Goal: Information Seeking & Learning: Understand process/instructions

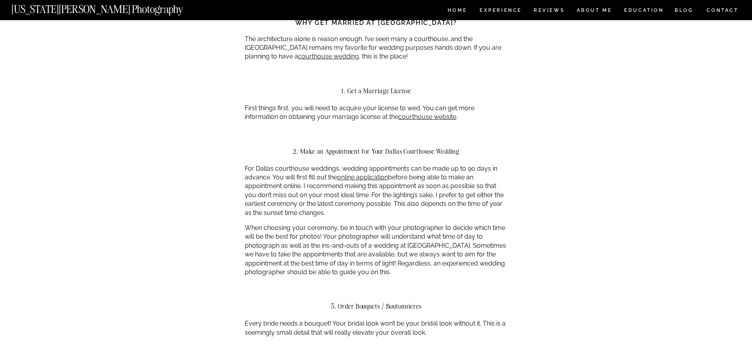
scroll to position [395, 0]
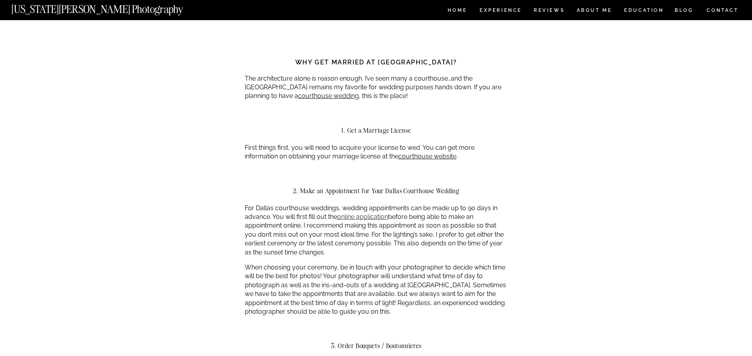
click at [353, 213] on link "online application" at bounding box center [362, 217] width 51 height 8
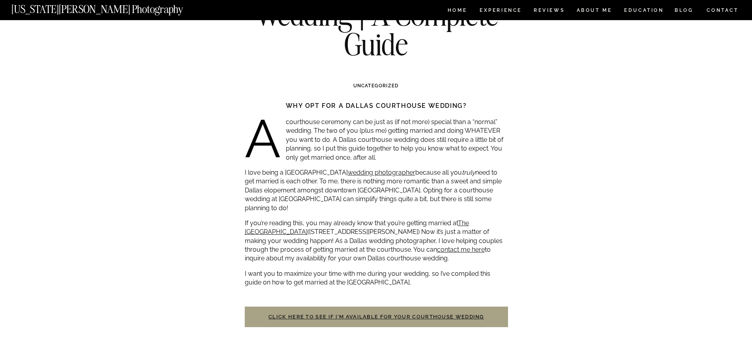
scroll to position [118, 0]
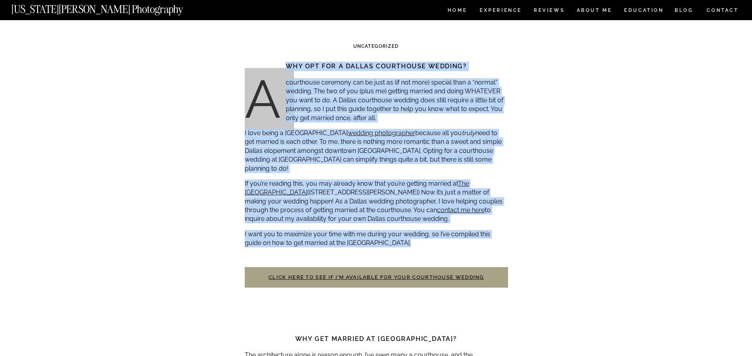
drag, startPoint x: 240, startPoint y: 132, endPoint x: 472, endPoint y: 237, distance: 254.6
click at [472, 235] on p "I want you to maximize your time with me during your wedding, so I’ve compiled …" at bounding box center [376, 239] width 263 height 18
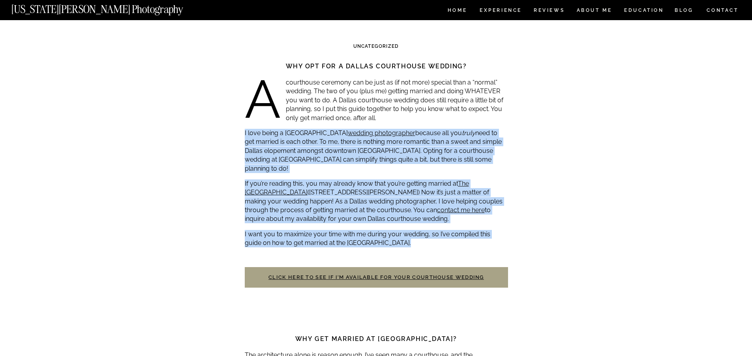
drag, startPoint x: 432, startPoint y: 243, endPoint x: 244, endPoint y: 129, distance: 219.3
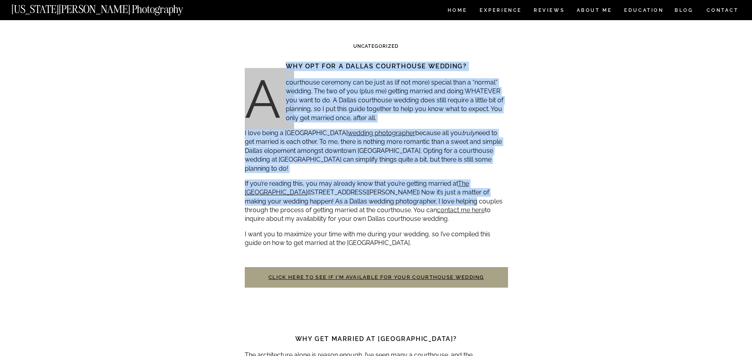
drag, startPoint x: 231, startPoint y: 135, endPoint x: 457, endPoint y: 207, distance: 236.7
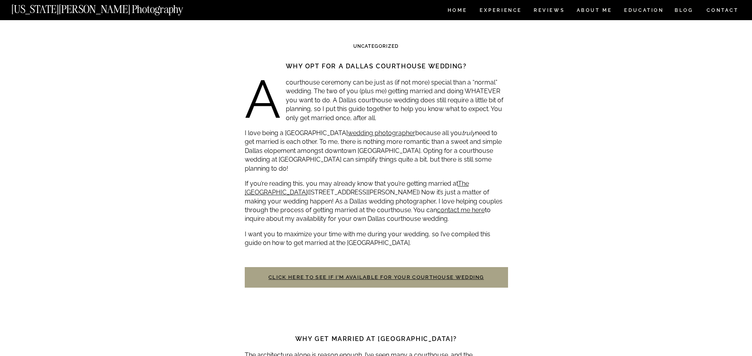
click at [459, 236] on p "I want you to maximize your time with me during your wedding, so I’ve compiled …" at bounding box center [376, 239] width 263 height 18
drag, startPoint x: 440, startPoint y: 236, endPoint x: 238, endPoint y: 142, distance: 222.9
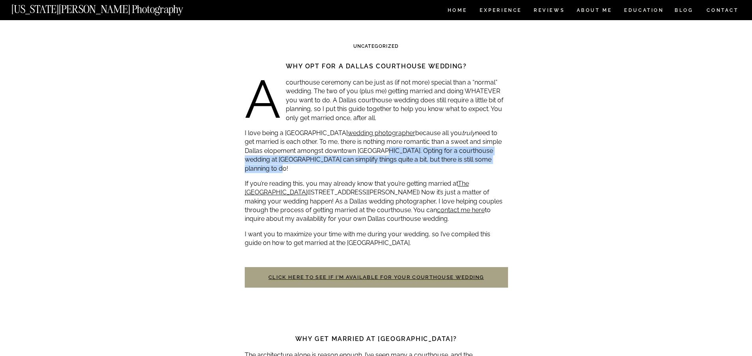
drag, startPoint x: 377, startPoint y: 148, endPoint x: 500, endPoint y: 161, distance: 123.9
click at [500, 161] on p "I love being a Dallas courthouse wedding photographer because all you truly nee…" at bounding box center [376, 151] width 263 height 44
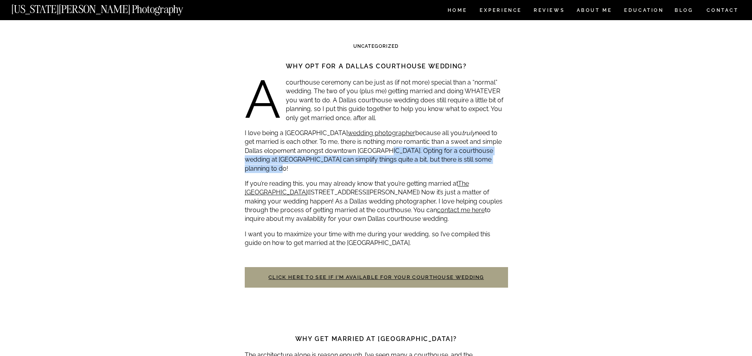
drag, startPoint x: 380, startPoint y: 150, endPoint x: 499, endPoint y: 163, distance: 119.4
click at [499, 163] on p "I love being a Dallas courthouse wedding photographer because all you truly nee…" at bounding box center [376, 151] width 263 height 44
click at [405, 163] on p "I love being a Dallas courthouse wedding photographer because all you truly nee…" at bounding box center [376, 151] width 263 height 44
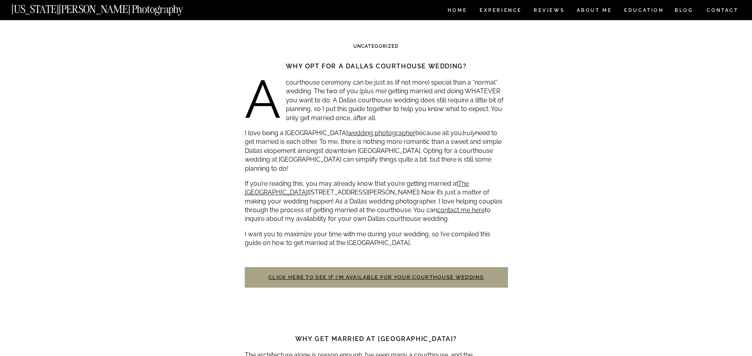
drag, startPoint x: 244, startPoint y: 170, endPoint x: 463, endPoint y: 238, distance: 229.1
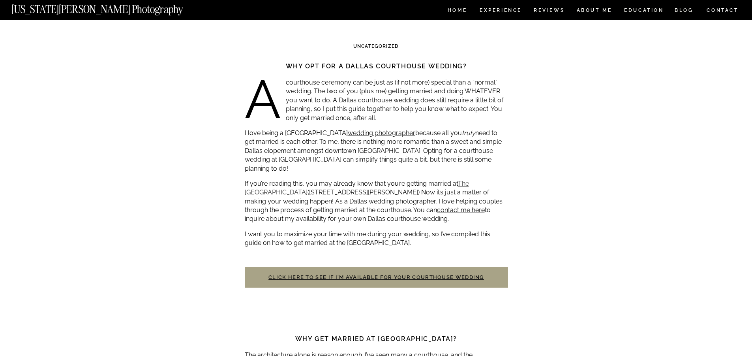
click at [266, 184] on link "The [GEOGRAPHIC_DATA]" at bounding box center [357, 188] width 224 height 16
